Goal: Find specific page/section: Find specific page/section

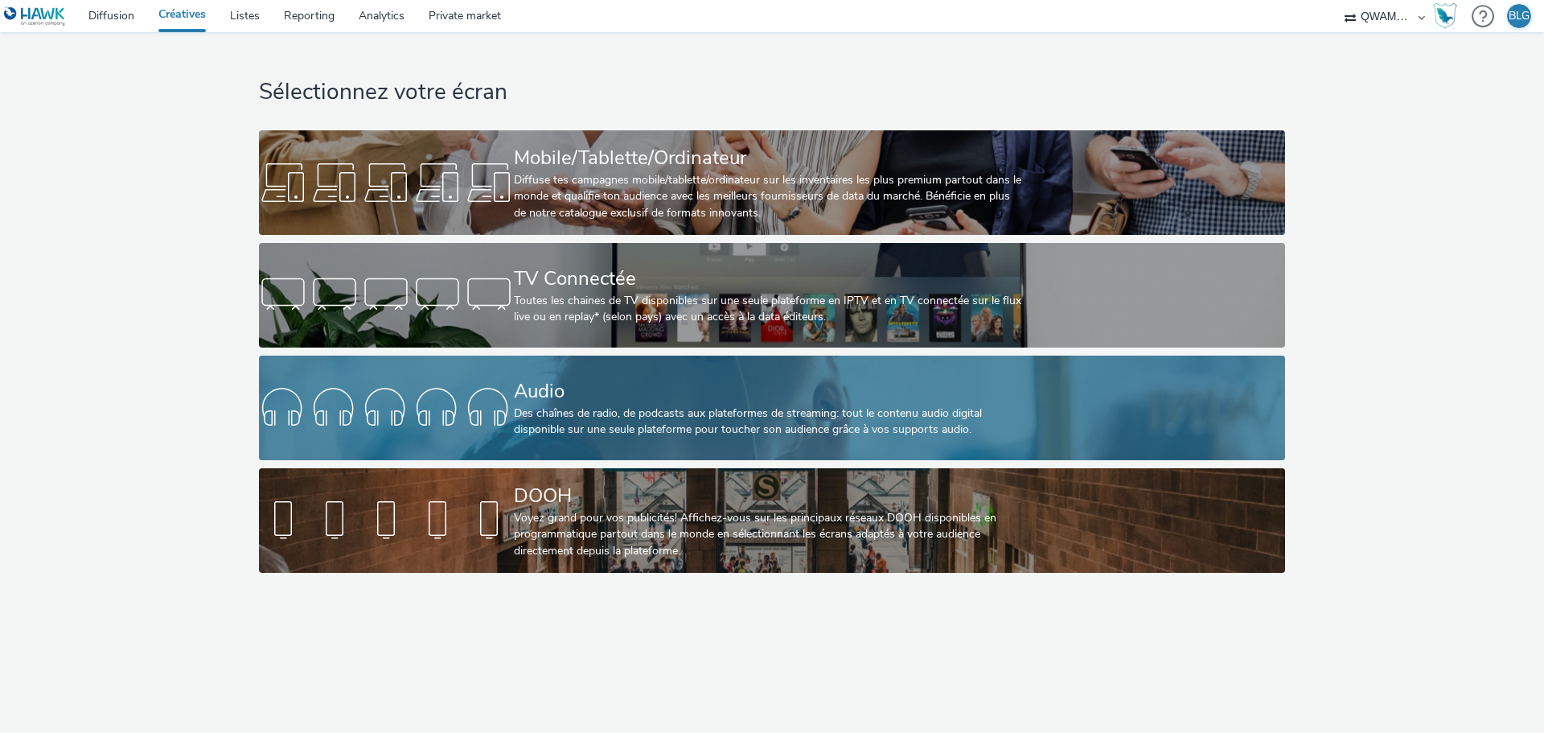
click at [511, 386] on div at bounding box center [386, 407] width 255 height 51
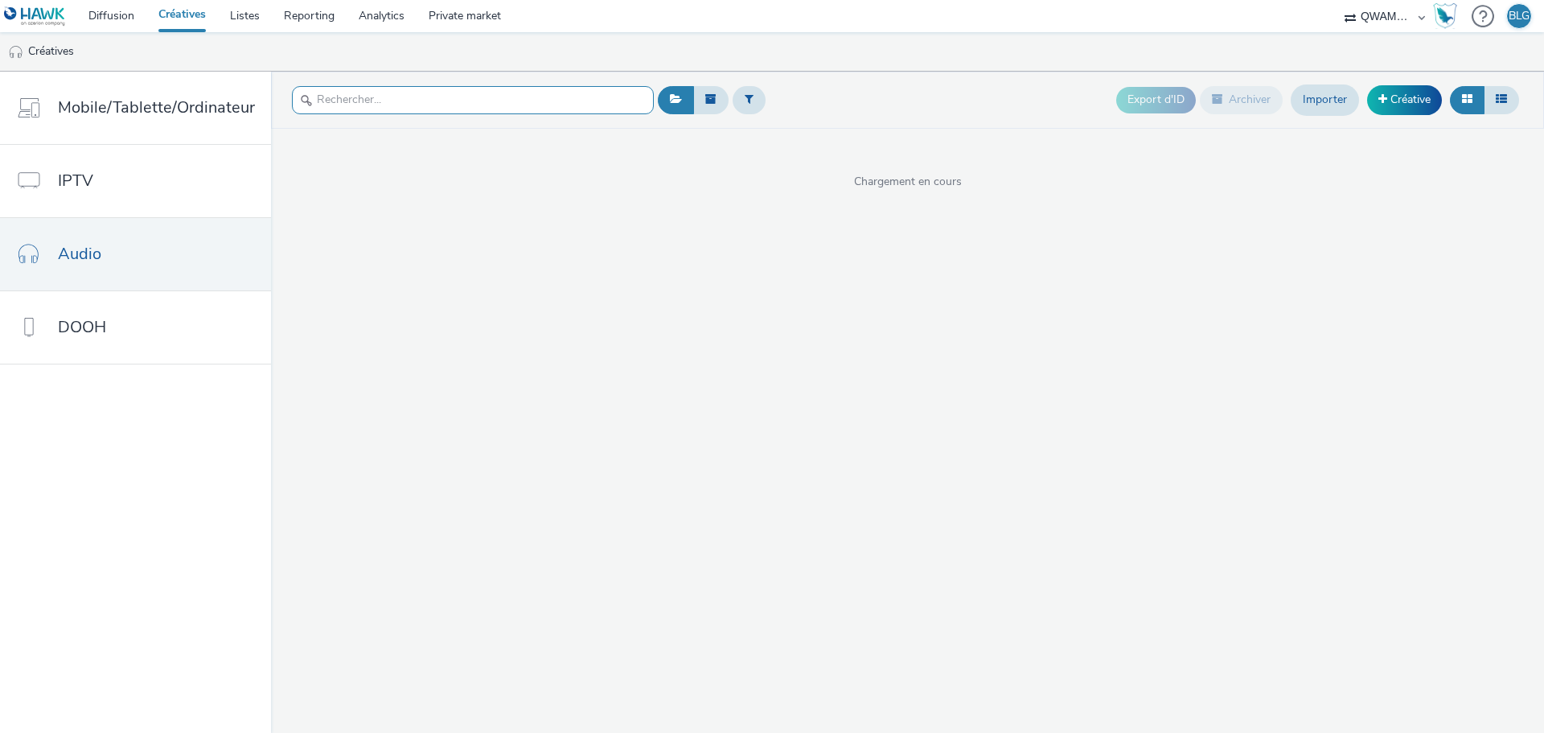
click at [370, 103] on input "text" at bounding box center [473, 100] width 362 height 28
paste input "HUYNDAI_Gamme Kona_199euros_31 janvier_MONTPELLIER_LOM1.mp3"
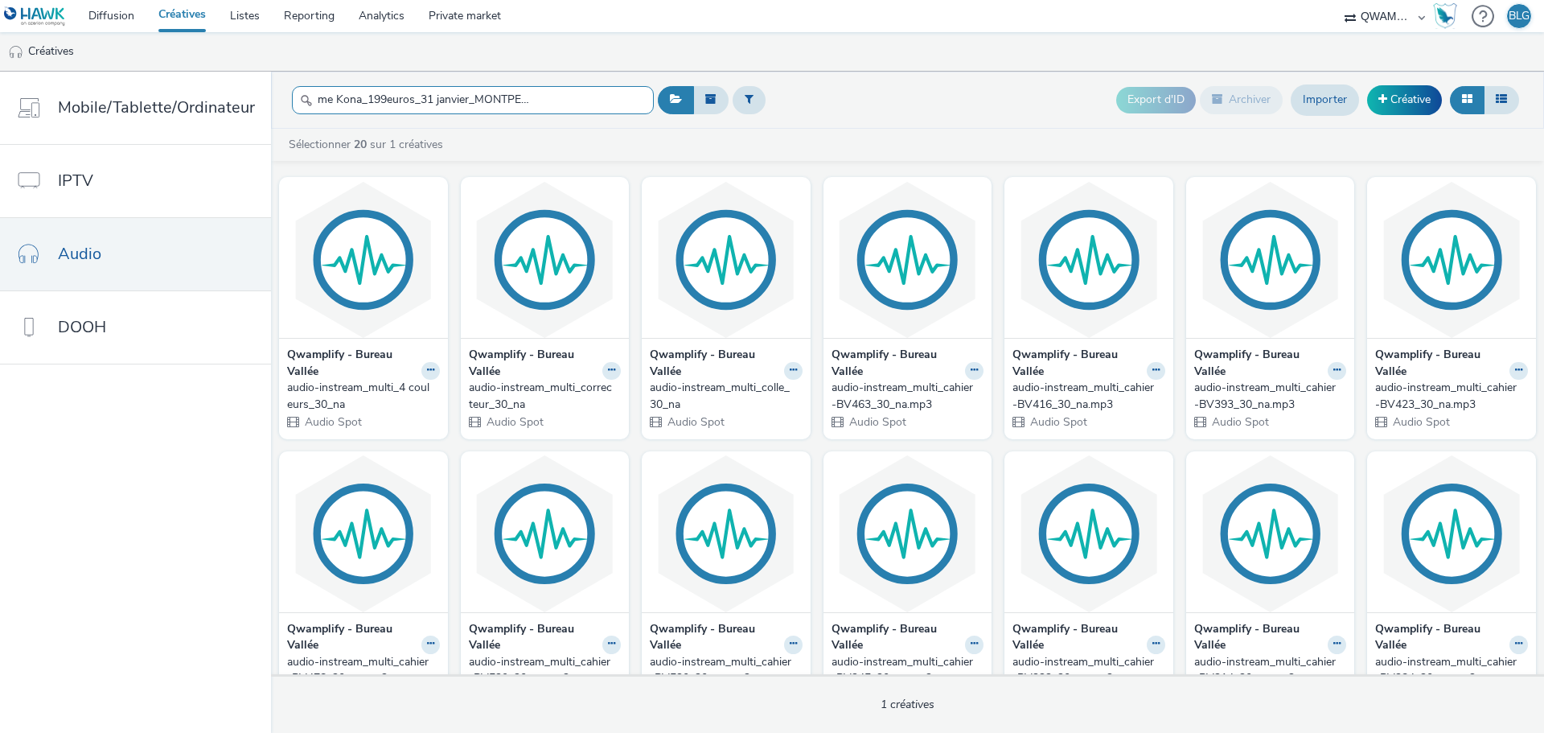
click at [384, 93] on input "HUYNDAI_Gamme Kona_199euros_31 janvier_MONTPELLIER_LOM1.mp3" at bounding box center [473, 100] width 362 height 28
click at [386, 94] on input "HUYNDAI_Gamme Kona_199euros_31 janvier_MONTPELLIER_LOM1.mp3" at bounding box center [473, 100] width 362 height 28
click at [388, 95] on input "HUYNDAI_Gamme Kona_199euros_31 janvier_MONTPELLIER_LOM1.mp3" at bounding box center [473, 100] width 362 height 28
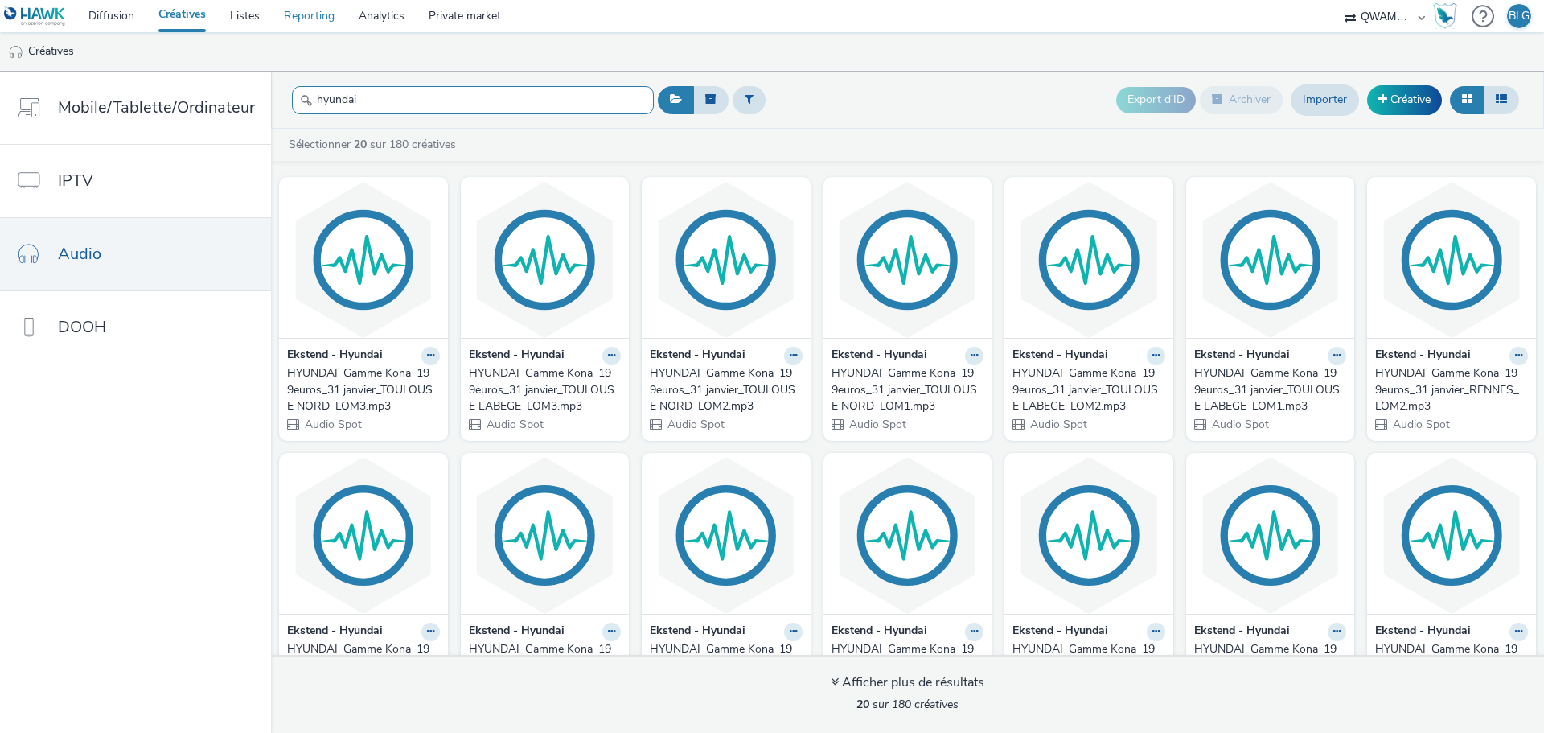
type input "hyundai"
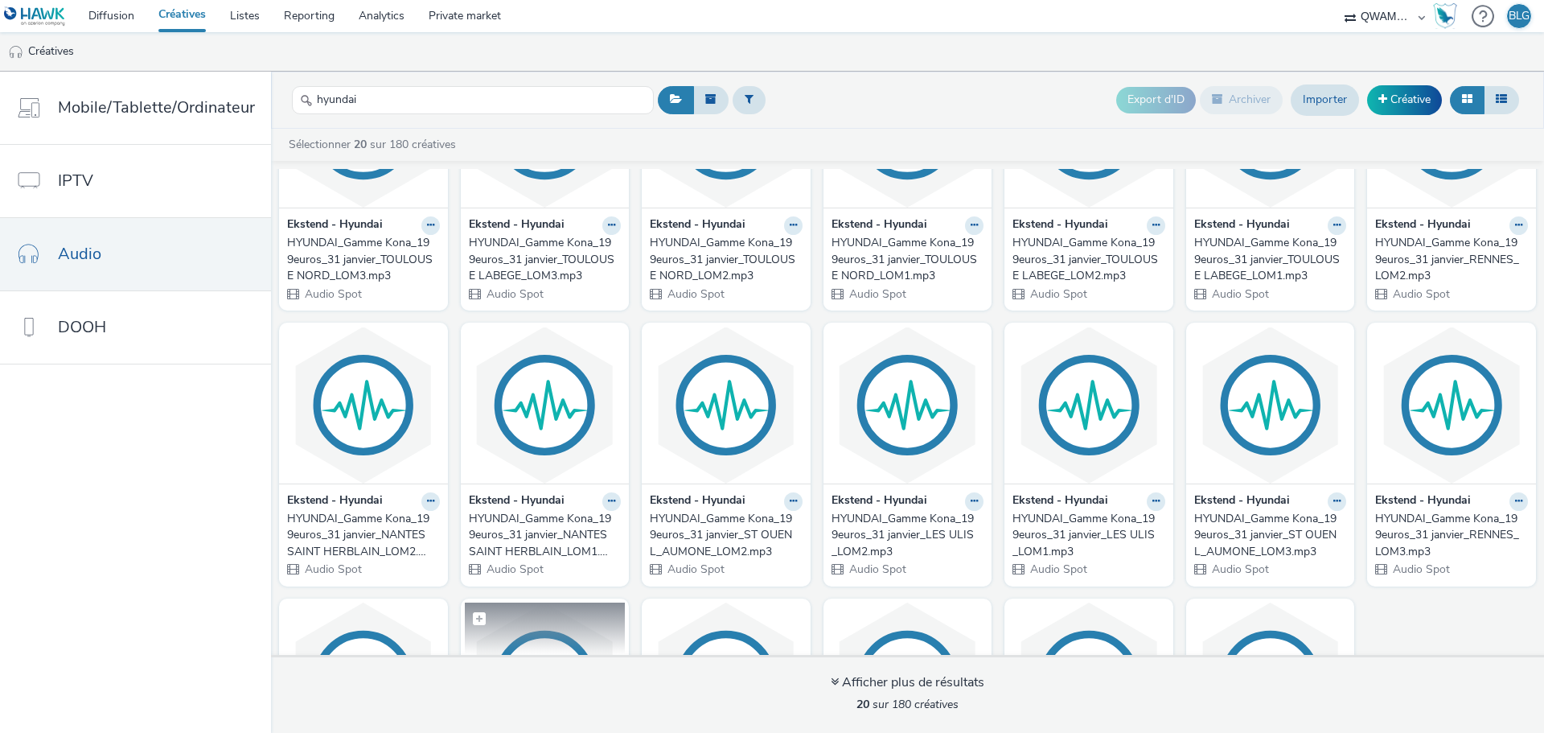
scroll to position [161, 0]
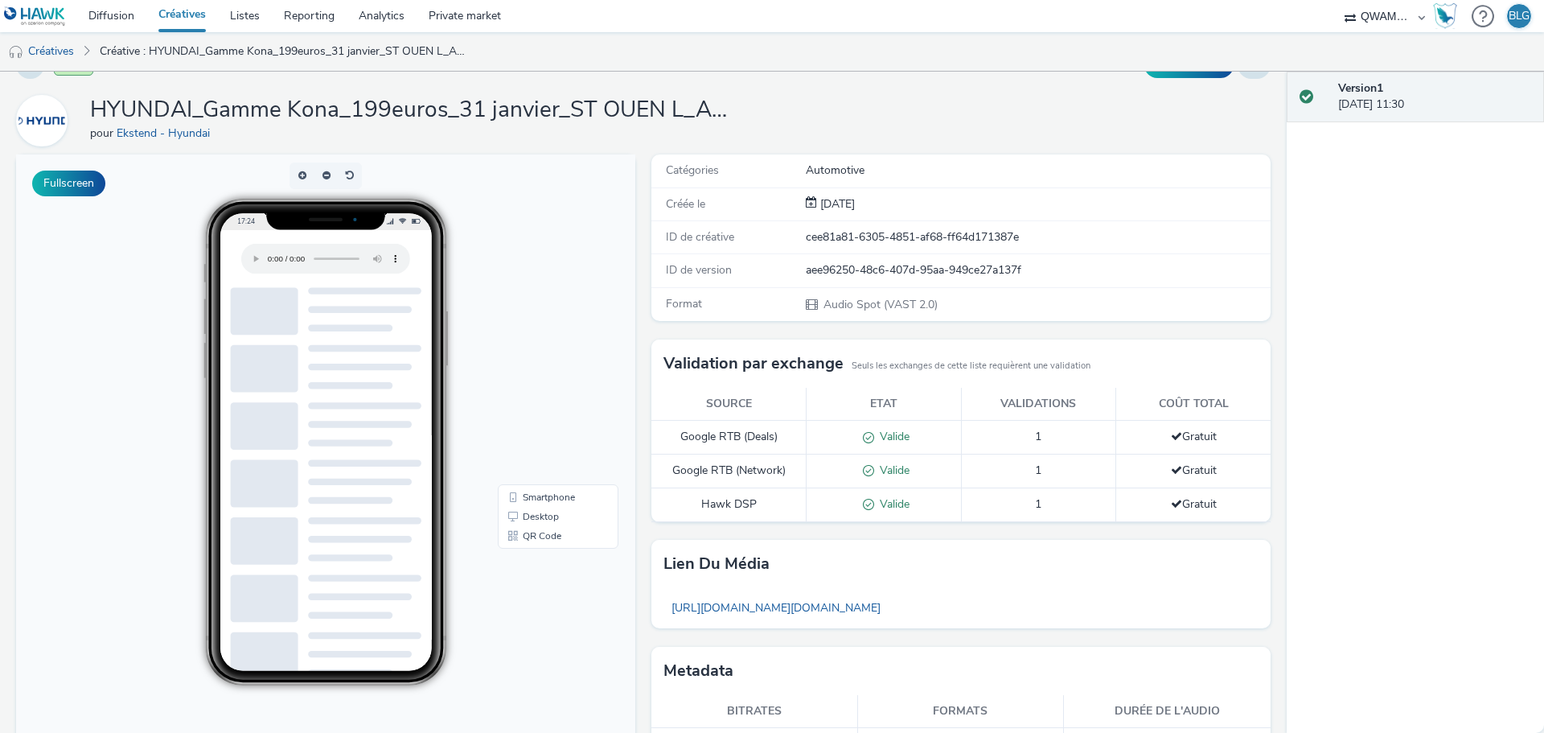
scroll to position [135, 0]
